Goal: Task Accomplishment & Management: Complete application form

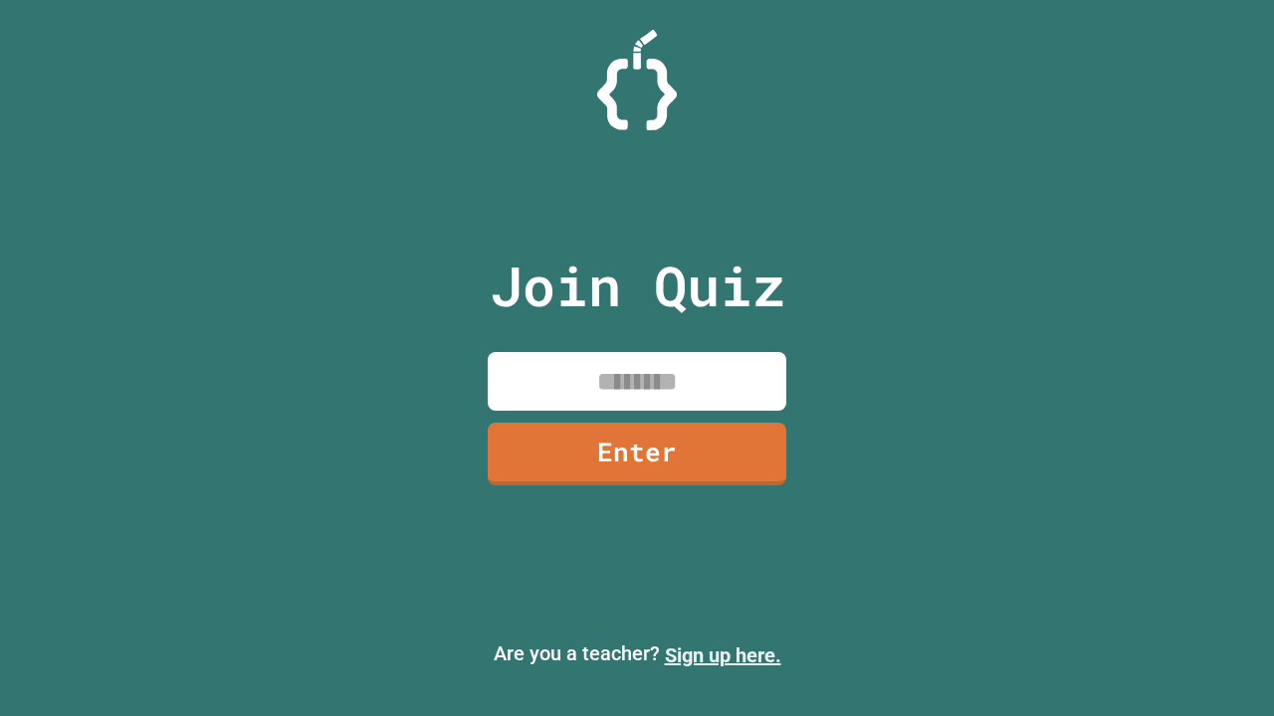
click at [722, 656] on link "Sign up here." at bounding box center [723, 656] width 116 height 24
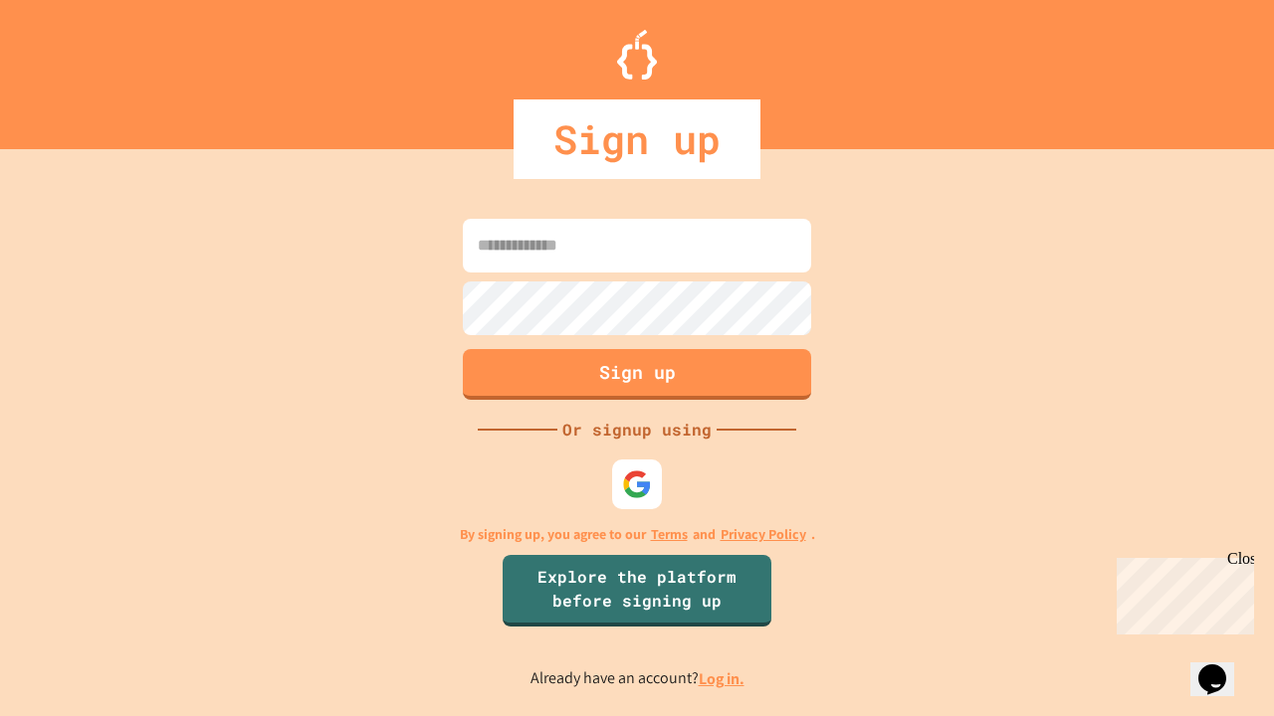
click at [722, 679] on link "Log in." at bounding box center [721, 679] width 46 height 21
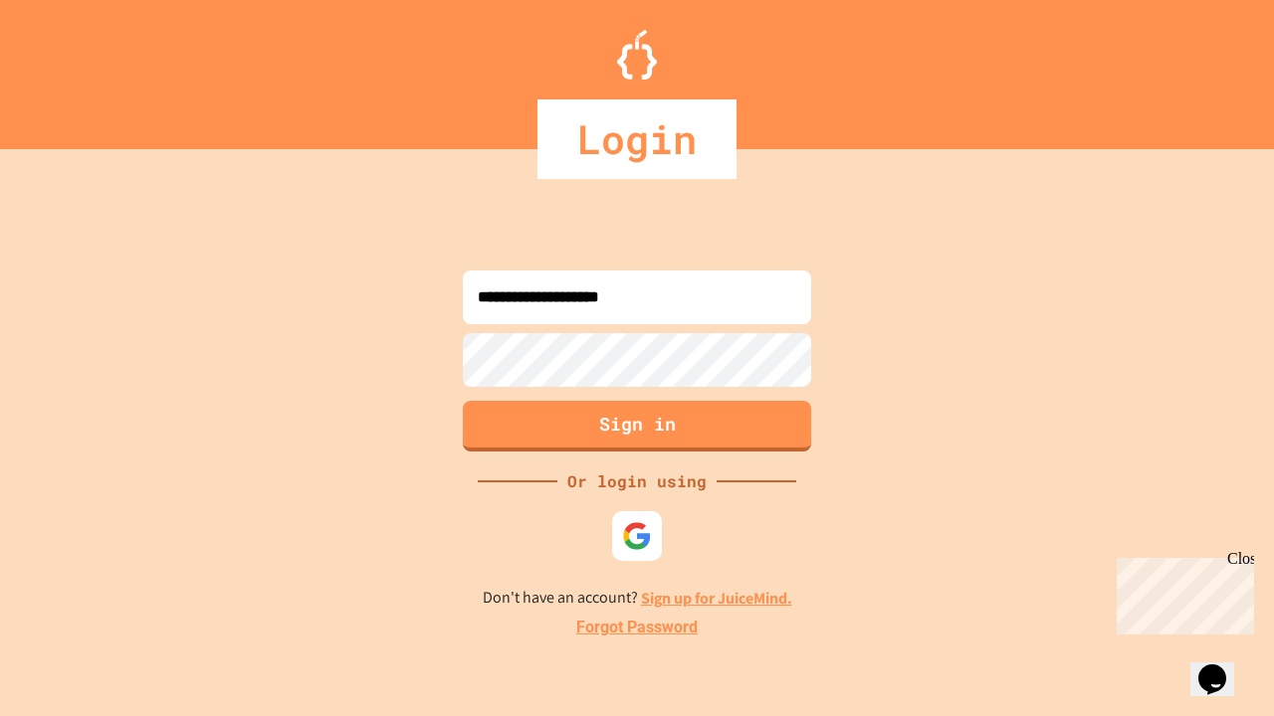
type input "**********"
